Goal: Task Accomplishment & Management: Use online tool/utility

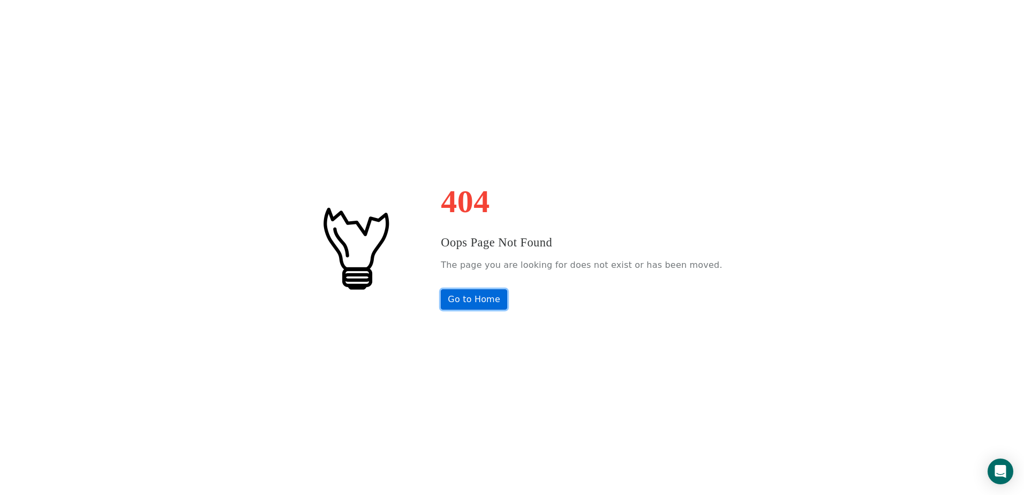
click at [479, 297] on link "Go to Home" at bounding box center [474, 299] width 66 height 20
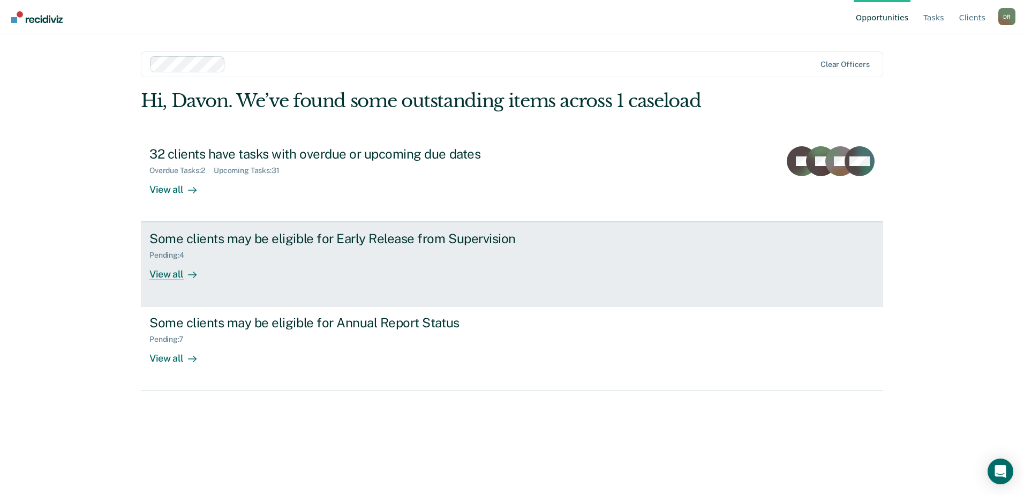
click at [283, 274] on div "Some clients may be eligible for Early Release from Supervision Pending : 4 Vie…" at bounding box center [350, 255] width 402 height 49
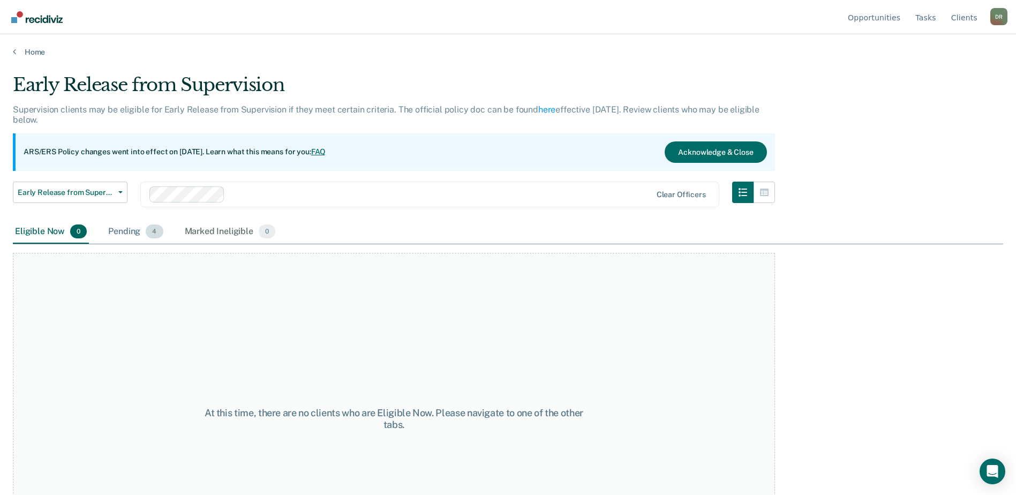
click at [107, 234] on div "Pending 4" at bounding box center [135, 232] width 59 height 24
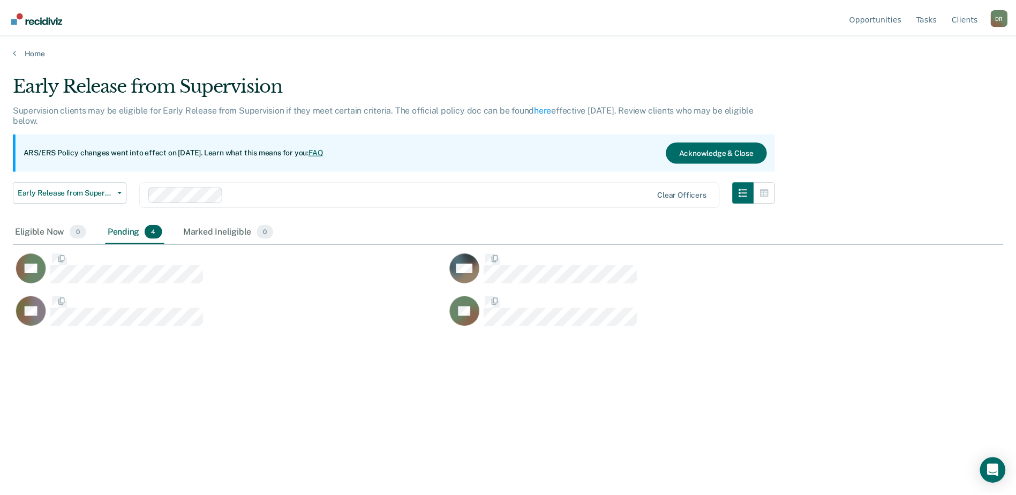
scroll to position [333, 991]
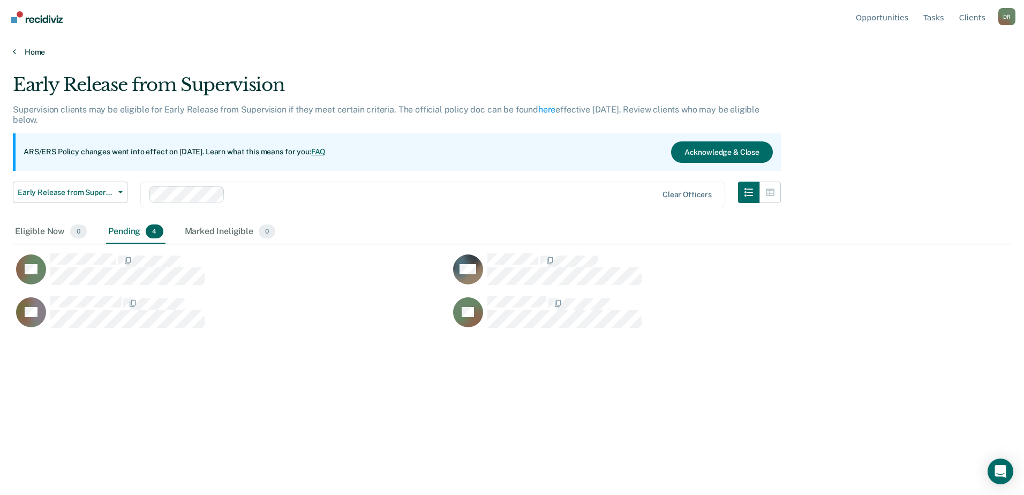
click at [39, 56] on link "Home" at bounding box center [512, 52] width 999 height 10
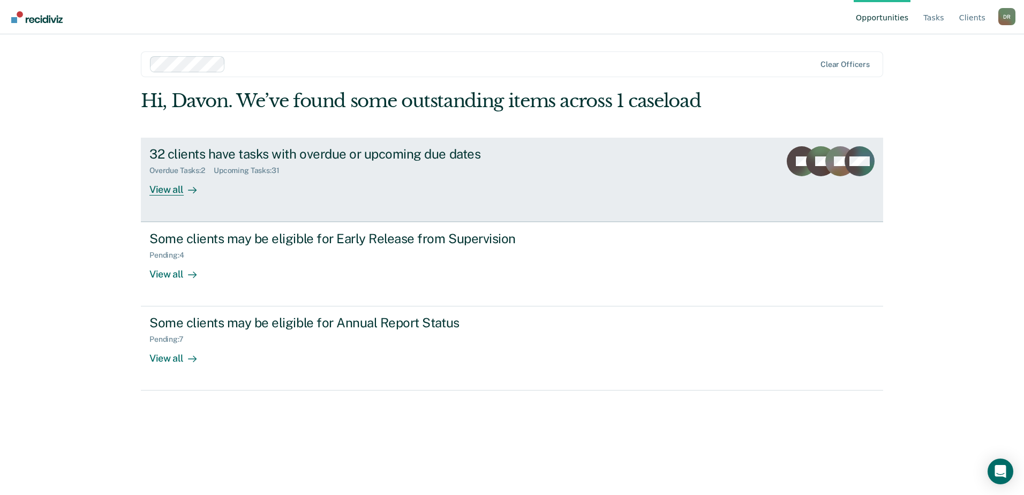
click at [182, 190] on div "View all" at bounding box center [179, 185] width 60 height 21
